Goal: Entertainment & Leisure: Consume media (video, audio)

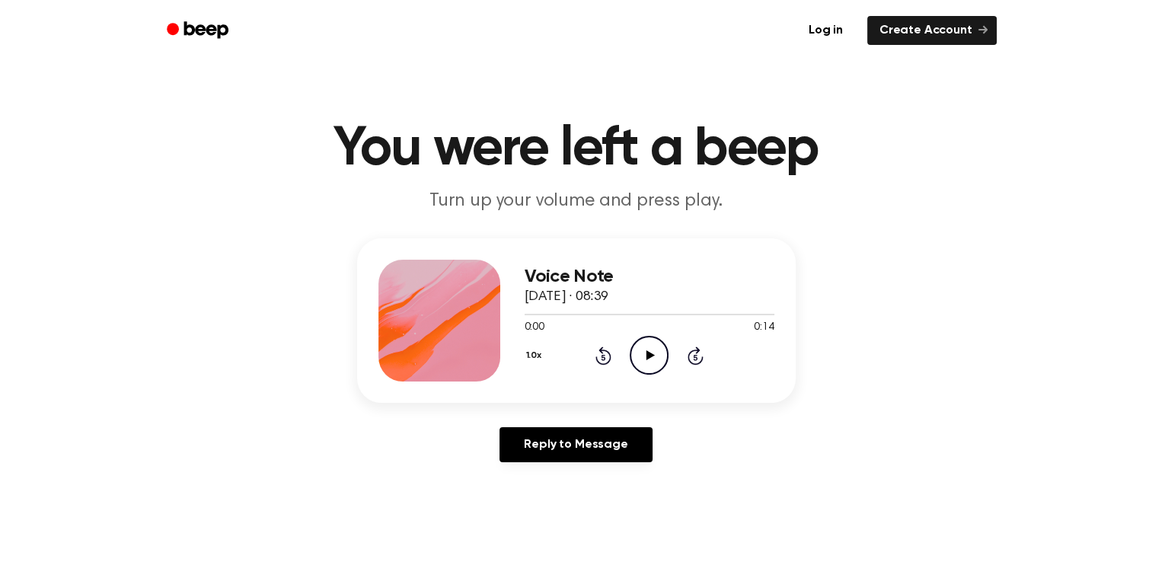
click at [646, 353] on icon at bounding box center [650, 355] width 8 height 10
click at [658, 354] on icon "Play Audio" at bounding box center [648, 355] width 39 height 39
click at [646, 343] on icon "Play Audio" at bounding box center [648, 355] width 39 height 39
click at [645, 352] on icon "Play Audio" at bounding box center [648, 355] width 39 height 39
click at [658, 351] on icon "Play Audio" at bounding box center [648, 355] width 39 height 39
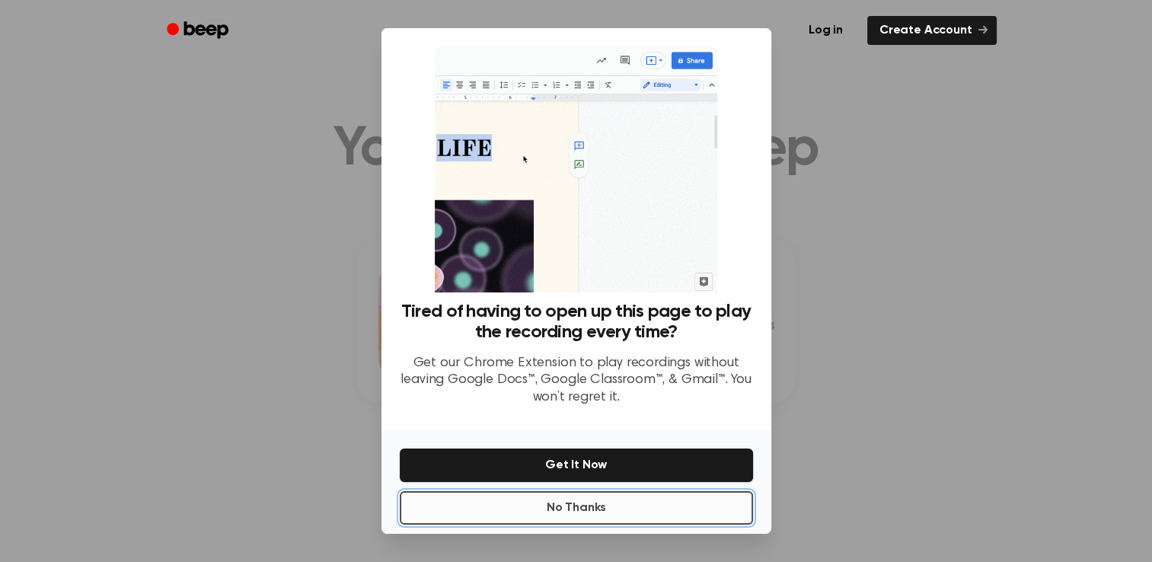
click at [590, 503] on button "No Thanks" at bounding box center [576, 507] width 353 height 33
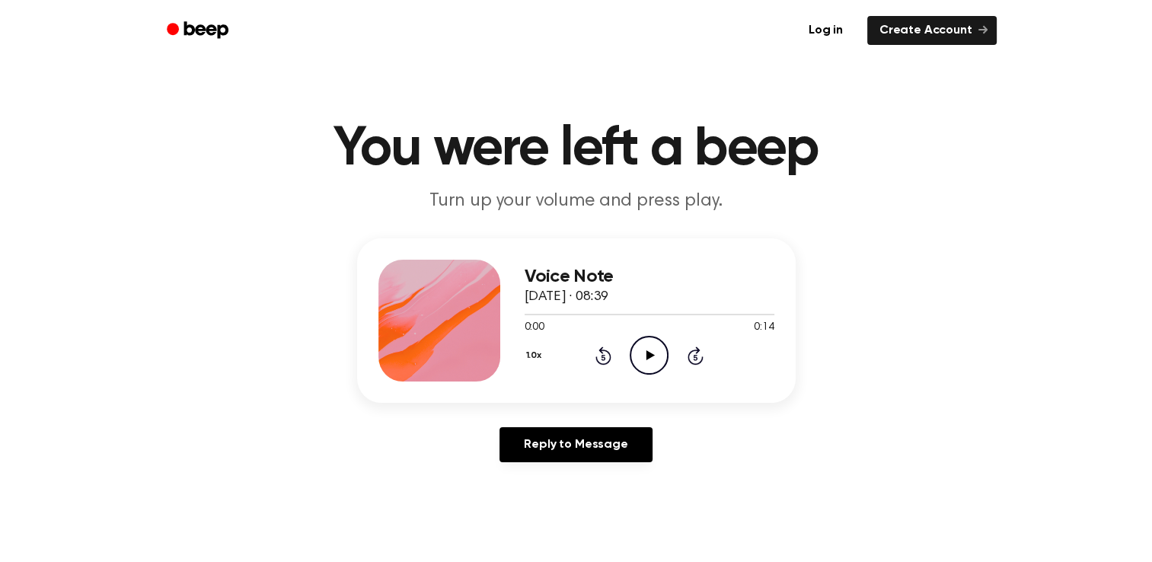
click at [642, 349] on icon "Play Audio" at bounding box center [648, 355] width 39 height 39
click at [661, 361] on icon "Play Audio" at bounding box center [648, 355] width 39 height 39
click at [639, 355] on icon "Play Audio" at bounding box center [648, 355] width 39 height 39
click at [649, 356] on icon at bounding box center [650, 355] width 8 height 10
click at [643, 348] on icon "Play Audio" at bounding box center [648, 355] width 39 height 39
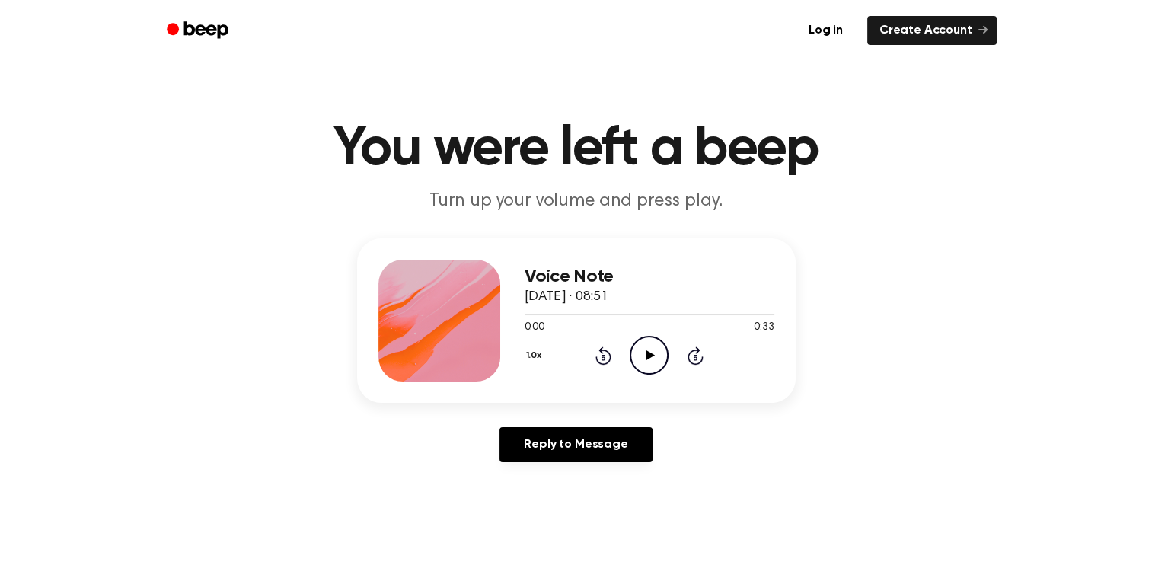
click at [658, 359] on icon "Play Audio" at bounding box center [648, 355] width 39 height 39
click at [658, 346] on icon "Play Audio" at bounding box center [648, 355] width 39 height 39
click at [638, 348] on icon "Play Audio" at bounding box center [648, 355] width 39 height 39
